Goal: Transaction & Acquisition: Book appointment/travel/reservation

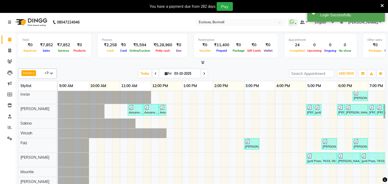
scroll to position [30, 0]
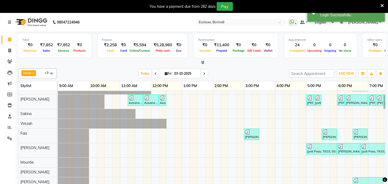
click at [198, 70] on div "[DATE] [DATE]" at bounding box center [173, 74] width 70 height 8
click at [203, 73] on icon at bounding box center [204, 73] width 2 height 3
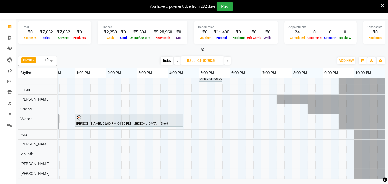
scroll to position [0, 0]
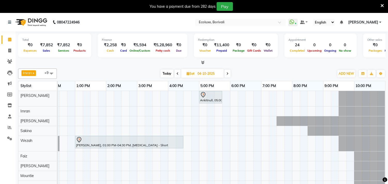
drag, startPoint x: 226, startPoint y: 72, endPoint x: 223, endPoint y: 70, distance: 3.9
click at [224, 70] on div "[DATE] [DATE]" at bounding box center [195, 74] width 71 height 8
click at [227, 73] on icon at bounding box center [227, 73] width 2 height 3
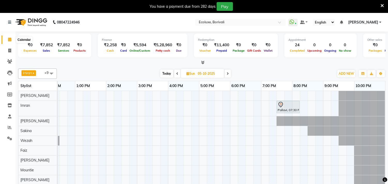
click at [9, 39] on icon at bounding box center [9, 39] width 3 height 4
click at [166, 73] on span "Today" at bounding box center [166, 73] width 13 height 8
type input "03-10-2025"
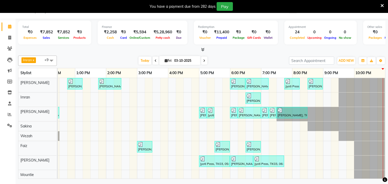
click at [294, 102] on div "[PERSON_NAME], TK15, 12:45 PM-01:15 PM, Men Haircut - Senior Haircut [PERSON_NA…" at bounding box center [168, 141] width 434 height 126
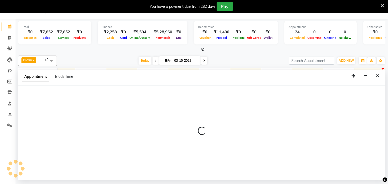
select select "35739"
select select "1200"
select select "tentative"
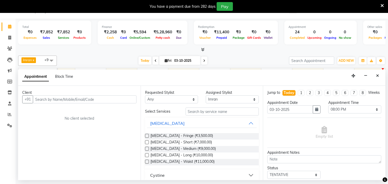
click at [93, 98] on input "text" at bounding box center [85, 99] width 104 height 8
click at [94, 99] on input "text" at bounding box center [85, 99] width 104 height 8
type input "8655331322"
click at [126, 98] on span "Add Client" at bounding box center [125, 99] width 17 height 5
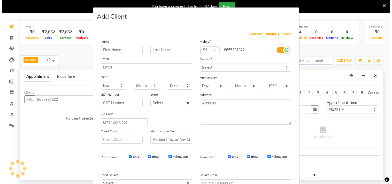
scroll to position [0, 107]
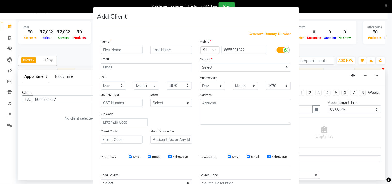
click at [115, 48] on input "text" at bounding box center [122, 50] width 42 height 8
type input "J"
type input "j"
type input "[PERSON_NAME]"
click at [158, 50] on input "text" at bounding box center [171, 50] width 42 height 8
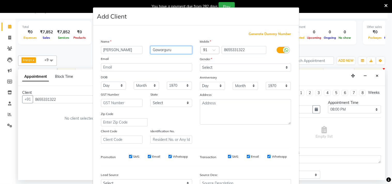
type input "Gawarguru"
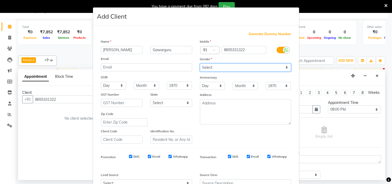
click at [266, 67] on select "Select [DEMOGRAPHIC_DATA] [DEMOGRAPHIC_DATA] Other Prefer Not To Say" at bounding box center [245, 68] width 91 height 8
select select "[DEMOGRAPHIC_DATA]"
click at [200, 64] on select "Select [DEMOGRAPHIC_DATA] [DEMOGRAPHIC_DATA] Other Prefer Not To Say" at bounding box center [245, 68] width 91 height 8
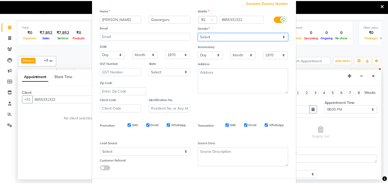
scroll to position [55, 0]
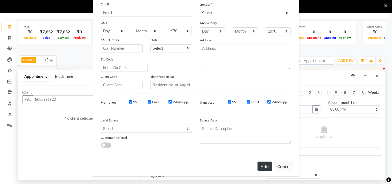
click at [262, 165] on button "Add" at bounding box center [264, 166] width 14 height 9
select select
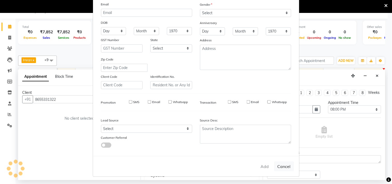
select select
checkbox input "false"
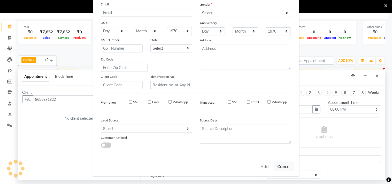
checkbox input "false"
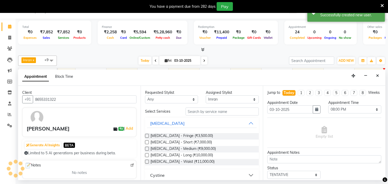
scroll to position [0, 102]
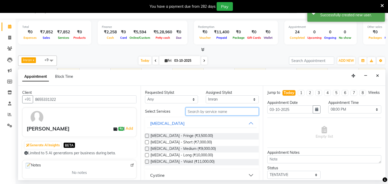
click at [195, 110] on input "text" at bounding box center [221, 111] width 73 height 8
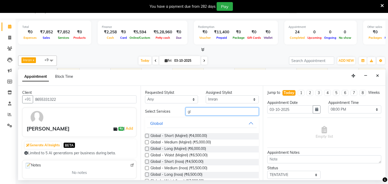
type input "g"
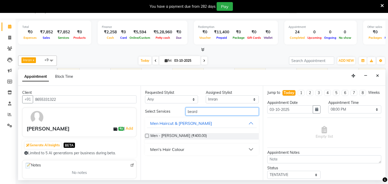
type input "beard"
drag, startPoint x: 146, startPoint y: 135, endPoint x: 153, endPoint y: 137, distance: 7.0
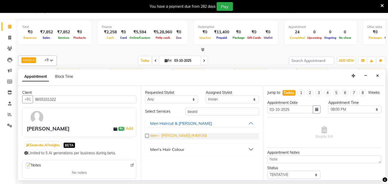
click at [147, 135] on label at bounding box center [147, 136] width 4 height 4
click at [147, 135] on input "checkbox" at bounding box center [146, 136] width 3 height 3
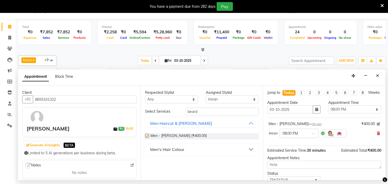
checkbox input "false"
click at [207, 148] on button "Men's Hair Colour" at bounding box center [202, 149] width 110 height 9
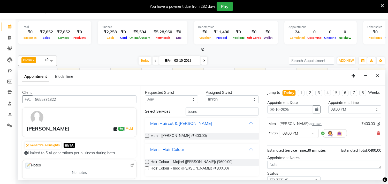
click at [147, 168] on label at bounding box center [147, 168] width 4 height 4
click at [147, 168] on input "checkbox" at bounding box center [146, 168] width 3 height 3
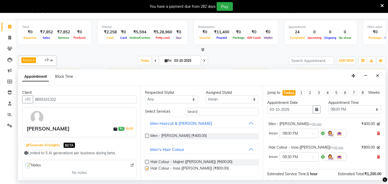
checkbox input "false"
click at [216, 112] on input "beard" at bounding box center [221, 111] width 73 height 8
type input "b"
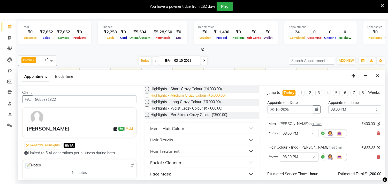
scroll to position [50, 0]
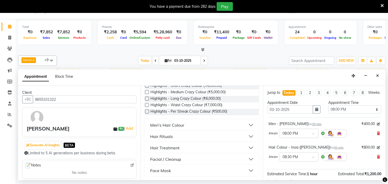
click at [219, 124] on button "Men's Hair Colour" at bounding box center [202, 124] width 110 height 9
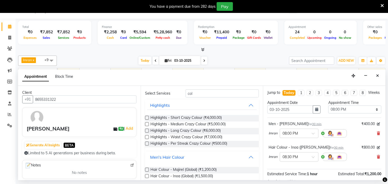
scroll to position [0, 0]
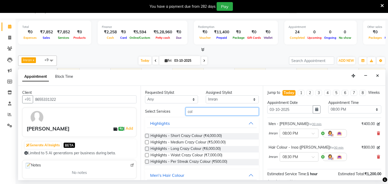
click at [202, 110] on input "col" at bounding box center [221, 111] width 73 height 8
type input "c"
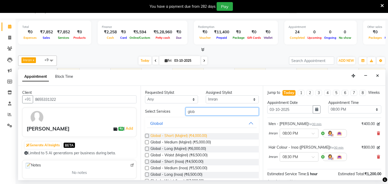
type input "glob"
click at [159, 135] on span "Global - Short (Majirel) (₹4,000.00)" at bounding box center [178, 136] width 57 height 6
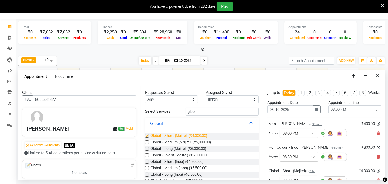
checkbox input "false"
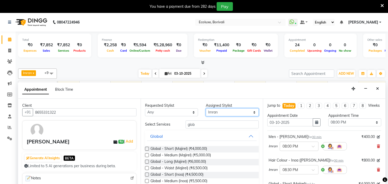
click at [228, 111] on select "Select [PERSON_NAME] [PERSON_NAME] Faiz [PERSON_NAME] [PERSON_NAME] [PERSON_NAM…" at bounding box center [232, 112] width 53 height 8
select select "93508"
click at [206, 108] on select "Select [PERSON_NAME] [PERSON_NAME] Faiz [PERSON_NAME] [PERSON_NAME] [PERSON_NAM…" at bounding box center [232, 112] width 53 height 8
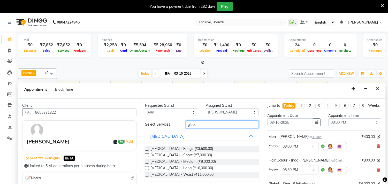
click at [205, 122] on input "glob" at bounding box center [221, 124] width 73 height 8
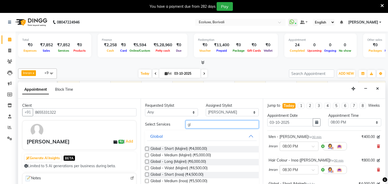
type input "g"
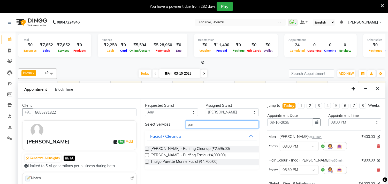
type input "pur"
click at [146, 154] on label at bounding box center [147, 155] width 4 height 4
click at [146, 154] on input "checkbox" at bounding box center [146, 155] width 3 height 3
checkbox input "false"
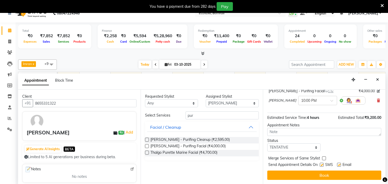
scroll to position [13, 0]
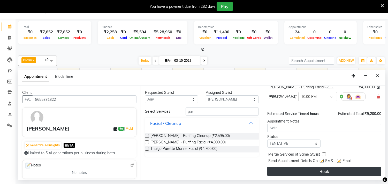
click at [323, 172] on button "Book" at bounding box center [324, 171] width 114 height 9
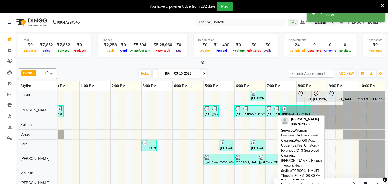
scroll to position [0, 0]
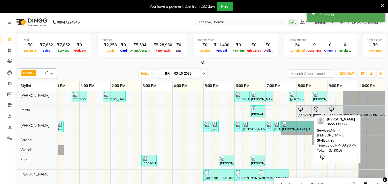
click at [305, 113] on div "[PERSON_NAME], TK16, 08:00 PM-08:30 PM, Men - [PERSON_NAME]" at bounding box center [304, 111] width 14 height 11
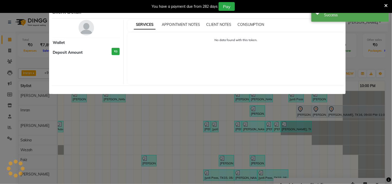
select select "7"
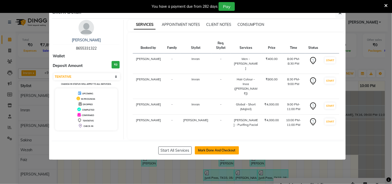
click at [221, 146] on button "Mark Done And Checkout" at bounding box center [217, 150] width 44 height 8
select select "5386"
select select "service"
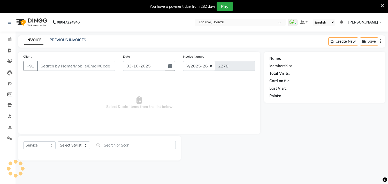
type input "8655331322"
select select "93508"
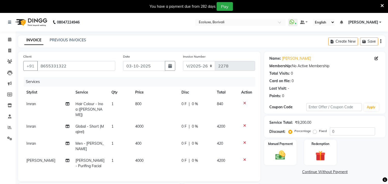
click at [380, 42] on button "button" at bounding box center [380, 41] width 1 height 12
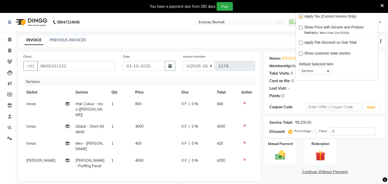
click at [300, 16] on label at bounding box center [300, 17] width 4 height 4
click at [300, 16] on input "checkbox" at bounding box center [299, 16] width 3 height 3
checkbox input "false"
click at [260, 50] on main "INVOICE PREVIOUS INVOICES Create New Save Client [PHONE_NUMBER] Date [DATE] Inv…" at bounding box center [201, 151] width 372 height 232
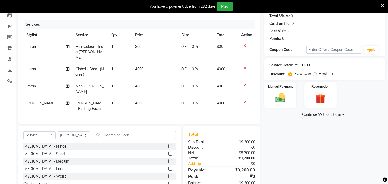
scroll to position [29, 0]
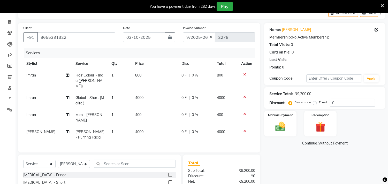
click at [133, 92] on td "4000" at bounding box center [155, 100] width 46 height 17
select select "35739"
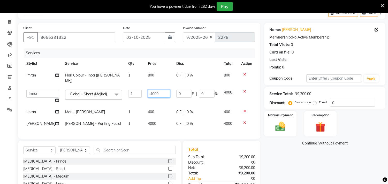
click at [156, 90] on input "4000" at bounding box center [159, 94] width 22 height 8
type input "4"
click at [148, 90] on input "number" at bounding box center [159, 94] width 22 height 8
type input "3000"
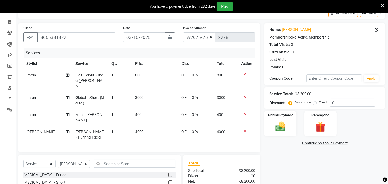
click at [304, 167] on div "Name: [PERSON_NAME] Membership: No Active Membership Total Visits: 0 Card on fi…" at bounding box center [326, 127] width 125 height 208
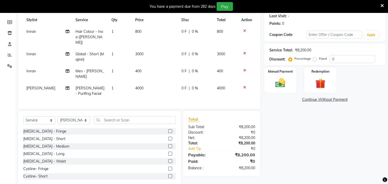
scroll to position [76, 0]
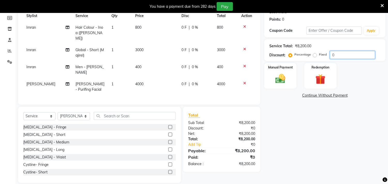
click at [339, 54] on input "0" at bounding box center [351, 55] width 45 height 8
click at [333, 55] on input "0" at bounding box center [351, 55] width 45 height 8
type input "3"
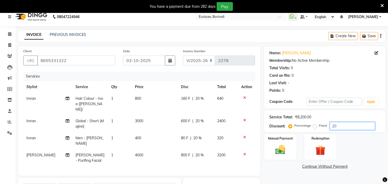
scroll to position [0, 0]
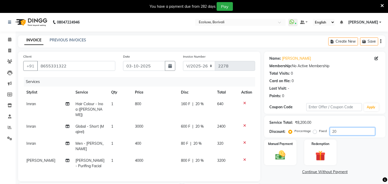
click at [342, 130] on input "20" at bounding box center [351, 131] width 45 height 8
click at [339, 130] on input "20" at bounding box center [351, 131] width 45 height 8
type input "2"
click at [350, 130] on input "20" at bounding box center [351, 131] width 45 height 8
type input "2"
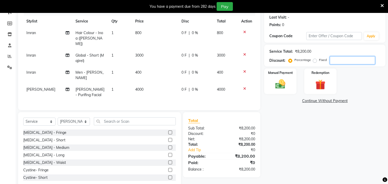
scroll to position [76, 0]
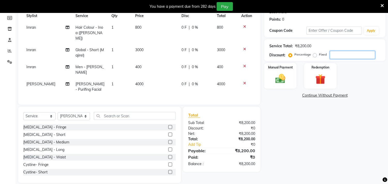
click at [347, 54] on input "number" at bounding box center [351, 55] width 45 height 8
click at [341, 143] on div "Name: [PERSON_NAME] Membership: No Active Membership Total Visits: 0 Card on fi…" at bounding box center [326, 79] width 125 height 208
click at [344, 57] on input "40" at bounding box center [351, 55] width 45 height 8
type input "4"
click at [333, 53] on input "number" at bounding box center [351, 55] width 45 height 8
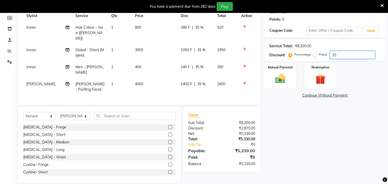
click at [345, 55] on input "35" at bounding box center [351, 55] width 45 height 8
click at [337, 53] on input "35" at bounding box center [351, 55] width 45 height 8
type input "3"
click at [349, 53] on input "number" at bounding box center [351, 55] width 45 height 8
click at [341, 55] on input "30" at bounding box center [351, 55] width 45 height 8
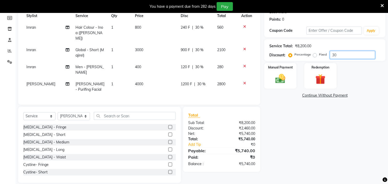
click at [341, 55] on input "30" at bounding box center [351, 55] width 45 height 8
type input "3"
type input "5"
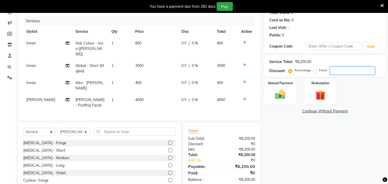
scroll to position [48, 0]
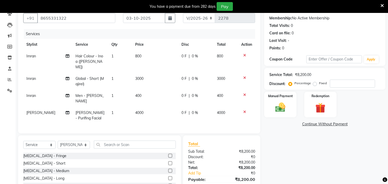
click at [144, 73] on td "3000" at bounding box center [155, 81] width 46 height 17
select select "35739"
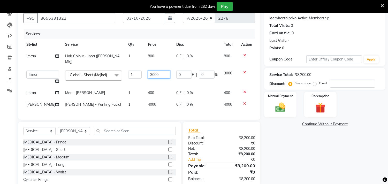
click at [156, 70] on input "3000" at bounding box center [159, 74] width 22 height 8
type input "3"
type input "3300"
click at [332, 143] on div "Name: [PERSON_NAME] Membership: No Active Membership Total Visits: 0 Card on fi…" at bounding box center [326, 101] width 125 height 194
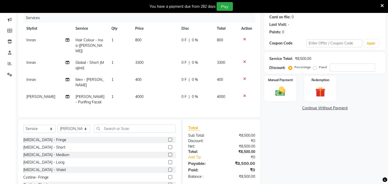
scroll to position [76, 0]
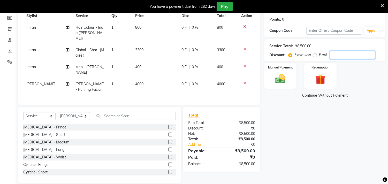
click at [339, 56] on input "number" at bounding box center [351, 55] width 45 height 8
type input "3"
type input "4"
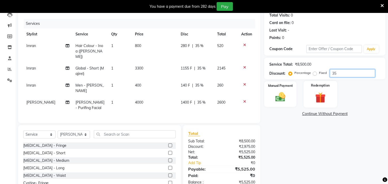
scroll to position [0, 0]
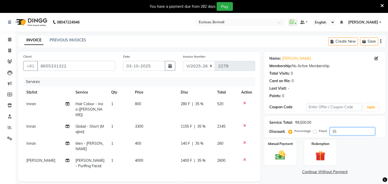
type input "35"
click at [381, 4] on icon at bounding box center [381, 5] width 3 height 5
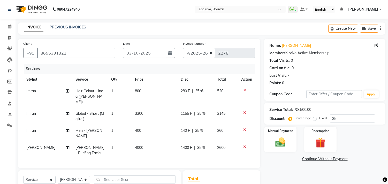
scroll to position [29, 0]
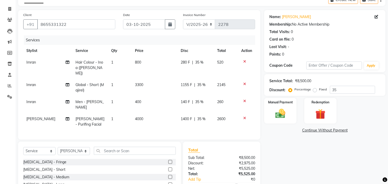
click at [144, 81] on td "3300" at bounding box center [155, 87] width 46 height 17
select select "35739"
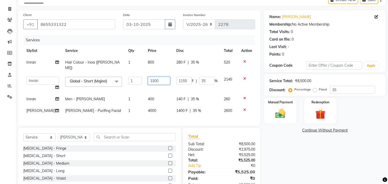
click at [155, 77] on input "3300" at bounding box center [159, 81] width 22 height 8
type input "3"
type input "3000"
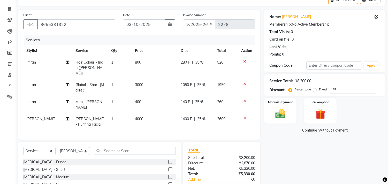
click at [285, 151] on div "Name: [PERSON_NAME] Membership: No Active Membership Total Visits: 0 Card on fi…" at bounding box center [326, 114] width 125 height 208
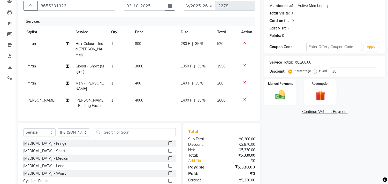
scroll to position [57, 0]
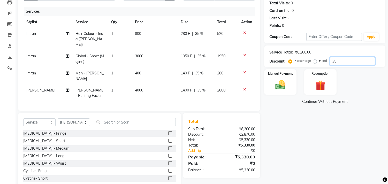
click at [343, 61] on input "35" at bounding box center [351, 61] width 45 height 8
type input "3"
click at [339, 61] on input "number" at bounding box center [351, 61] width 45 height 8
type input "3"
type input "4"
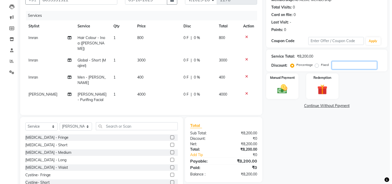
scroll to position [0, 0]
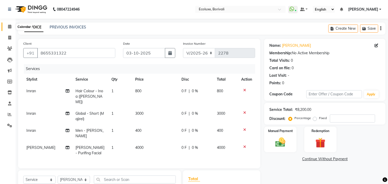
click at [9, 27] on icon at bounding box center [9, 27] width 3 height 4
